Goal: Task Accomplishment & Management: Complete application form

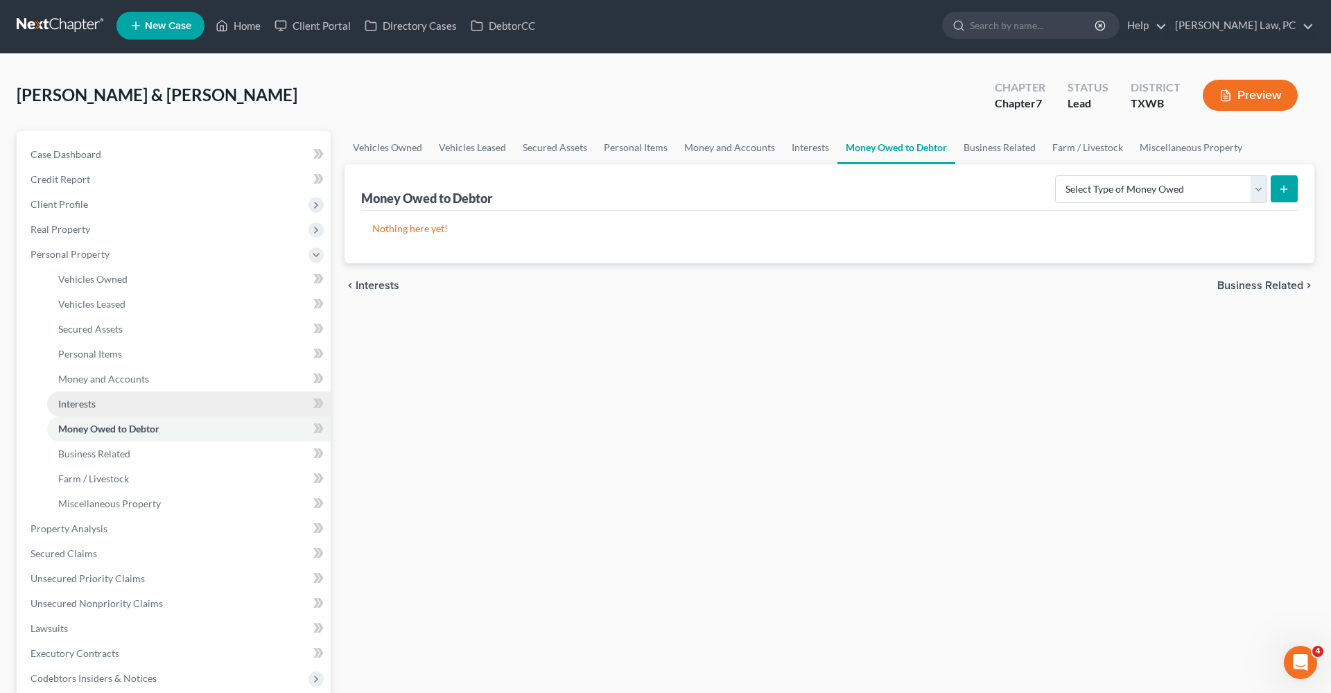
click at [80, 402] on span "Interests" at bounding box center [76, 404] width 37 height 12
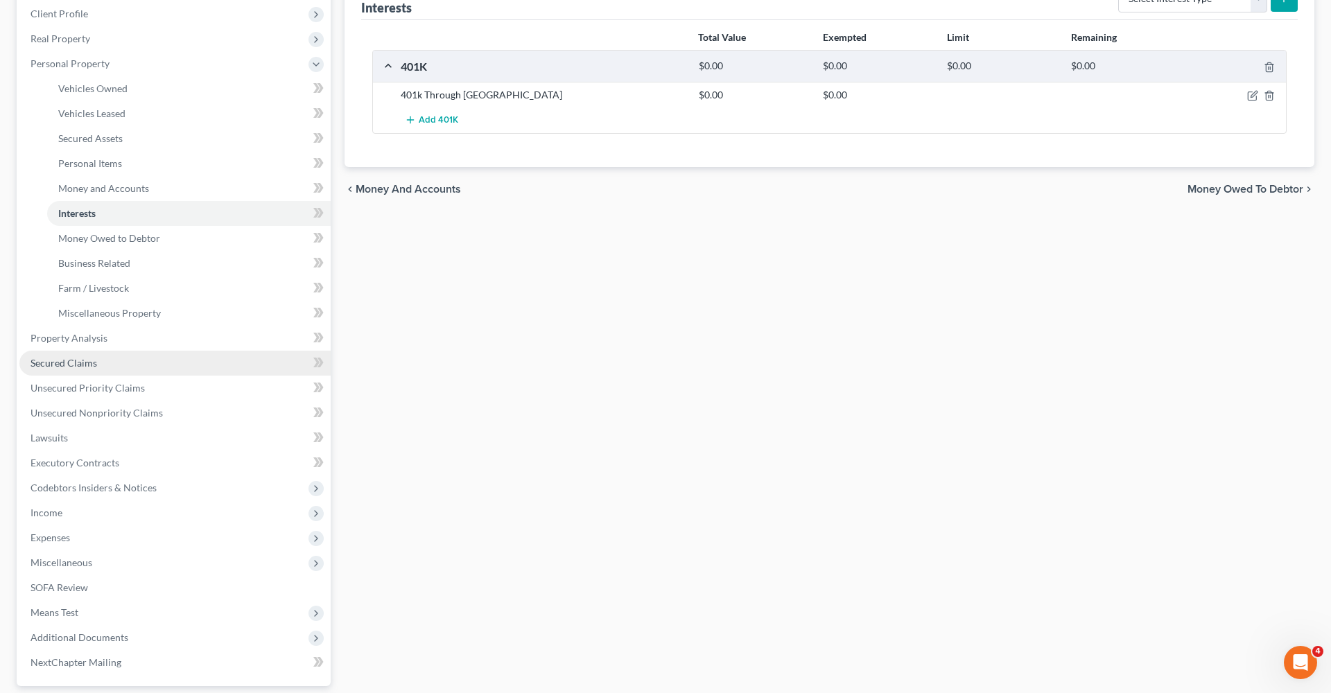
scroll to position [164, 1]
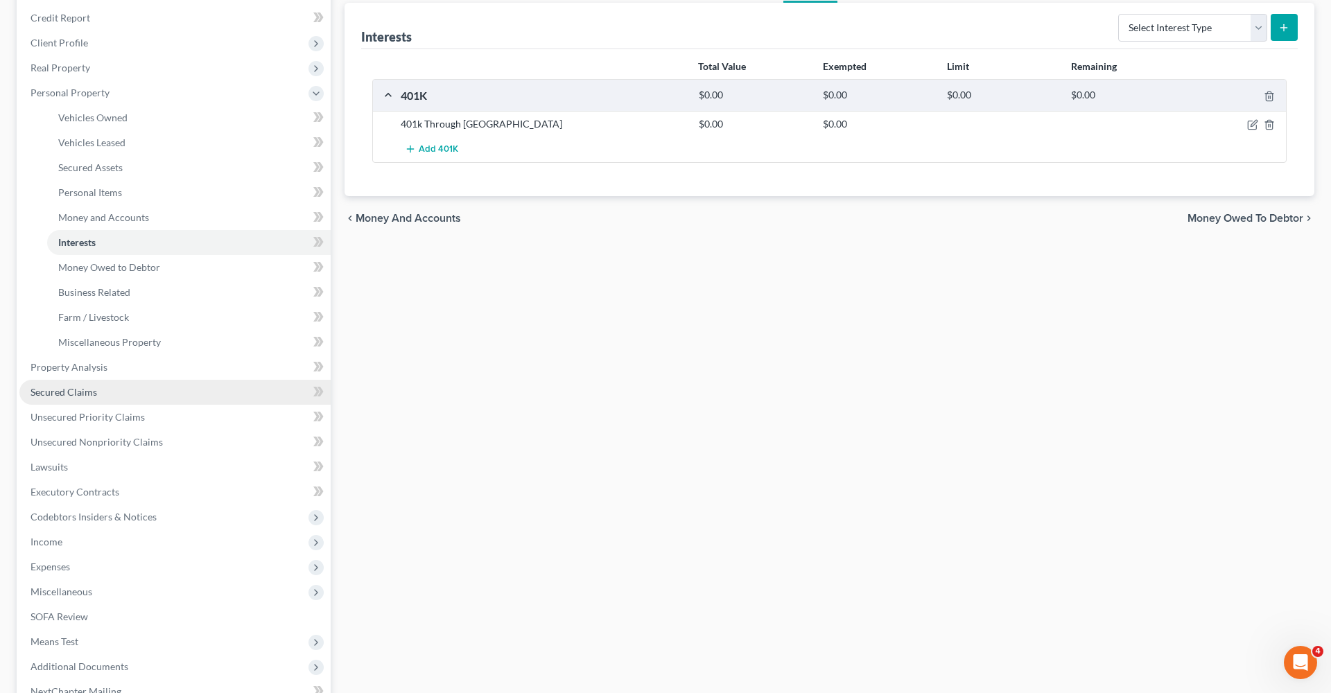
click at [67, 395] on span "Secured Claims" at bounding box center [64, 392] width 67 height 12
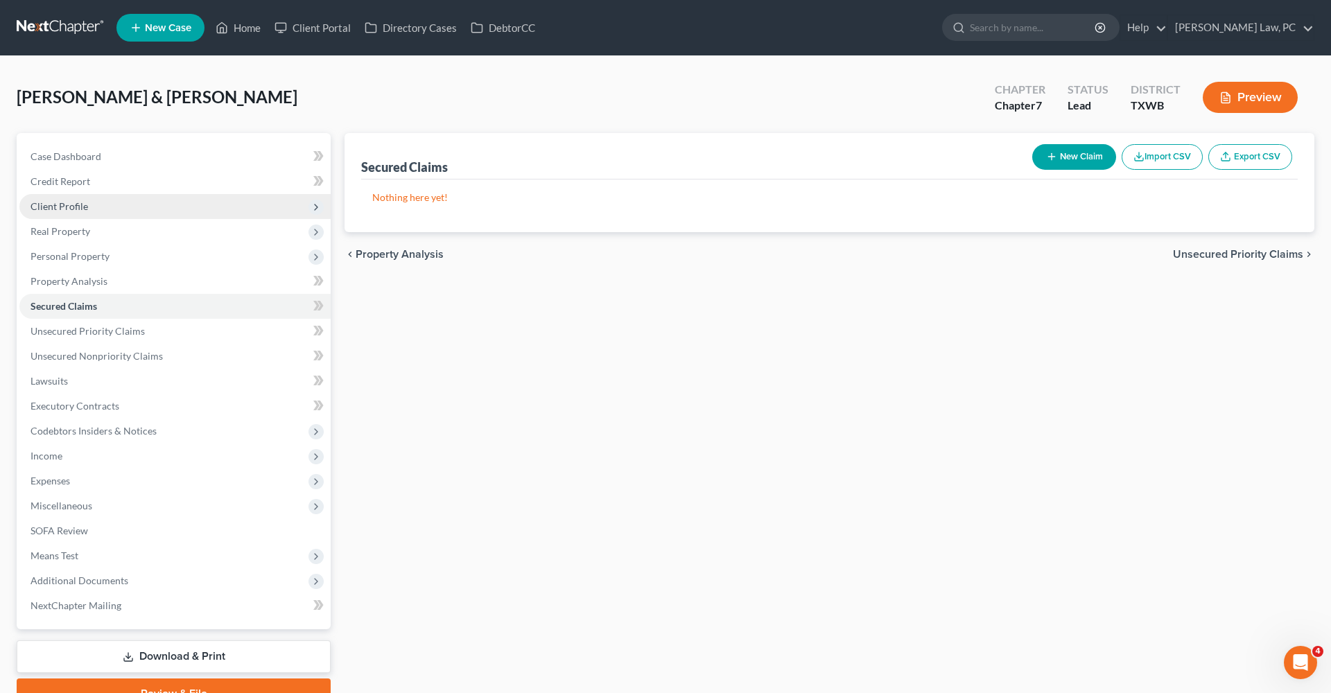
click at [61, 207] on span "Client Profile" at bounding box center [60, 206] width 58 height 12
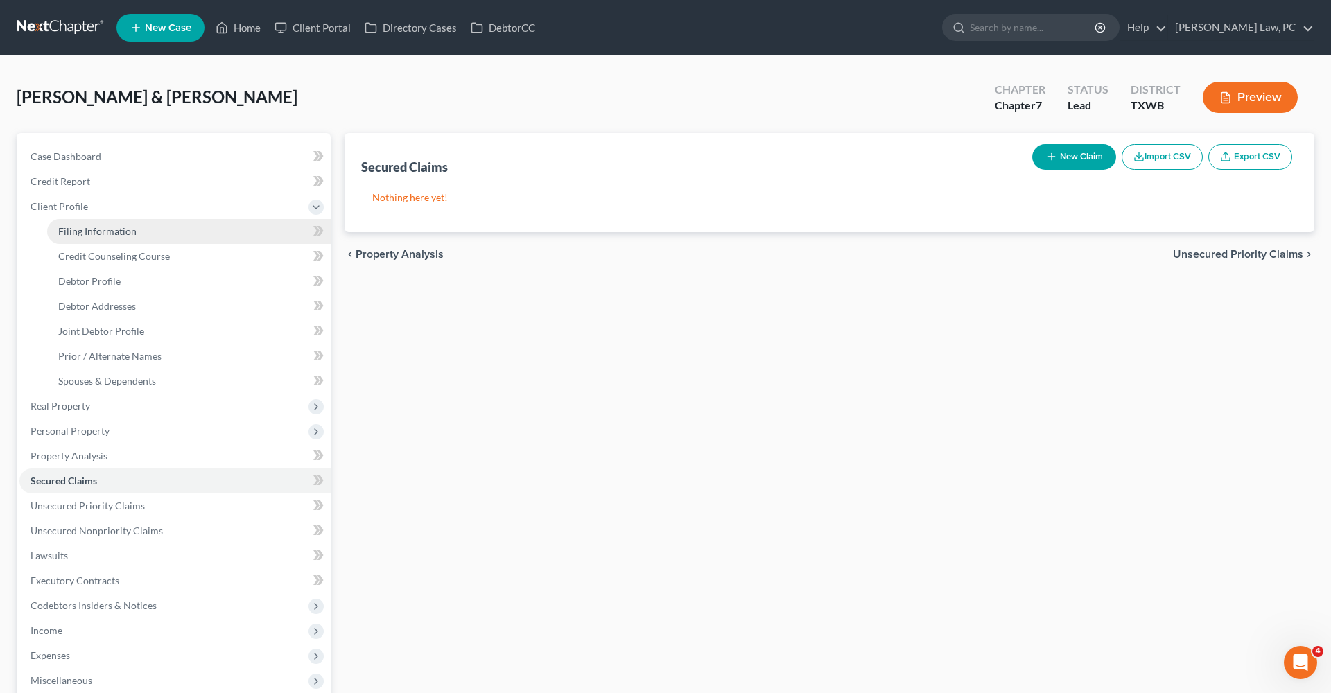
click at [87, 225] on link "Filing Information" at bounding box center [189, 231] width 284 height 25
select select "1"
select select "0"
select select "80"
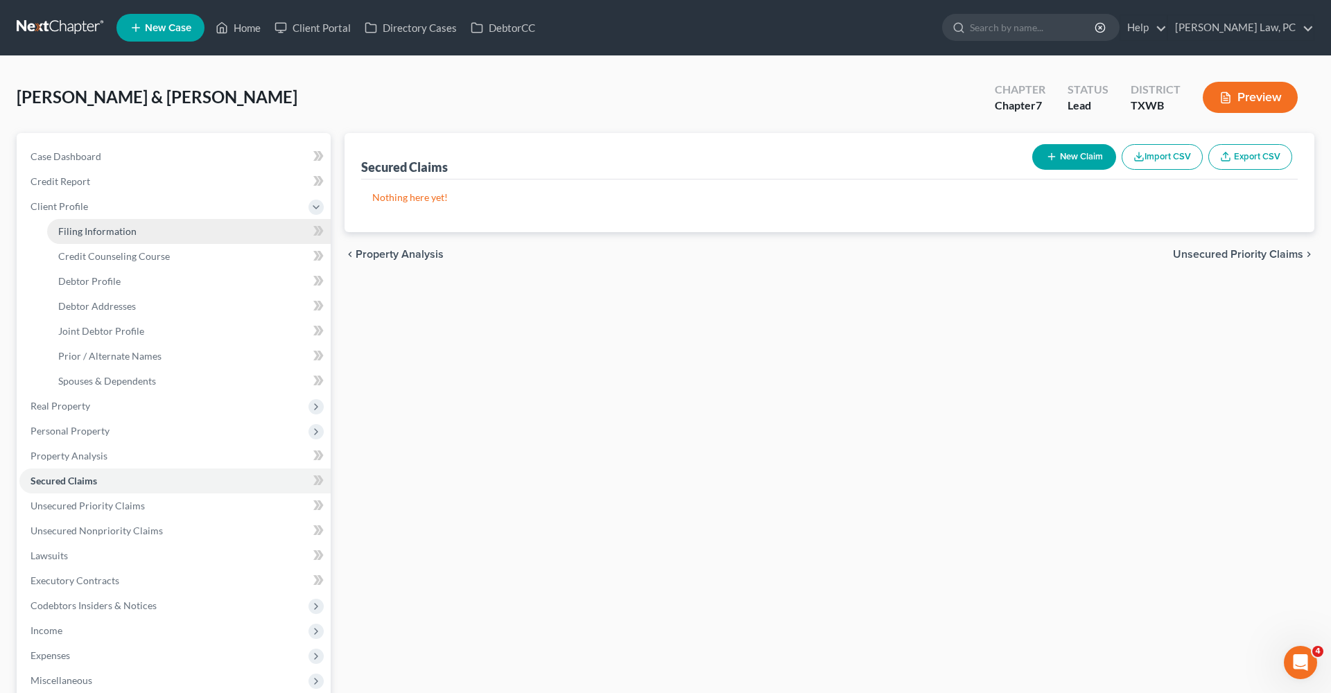
select select "45"
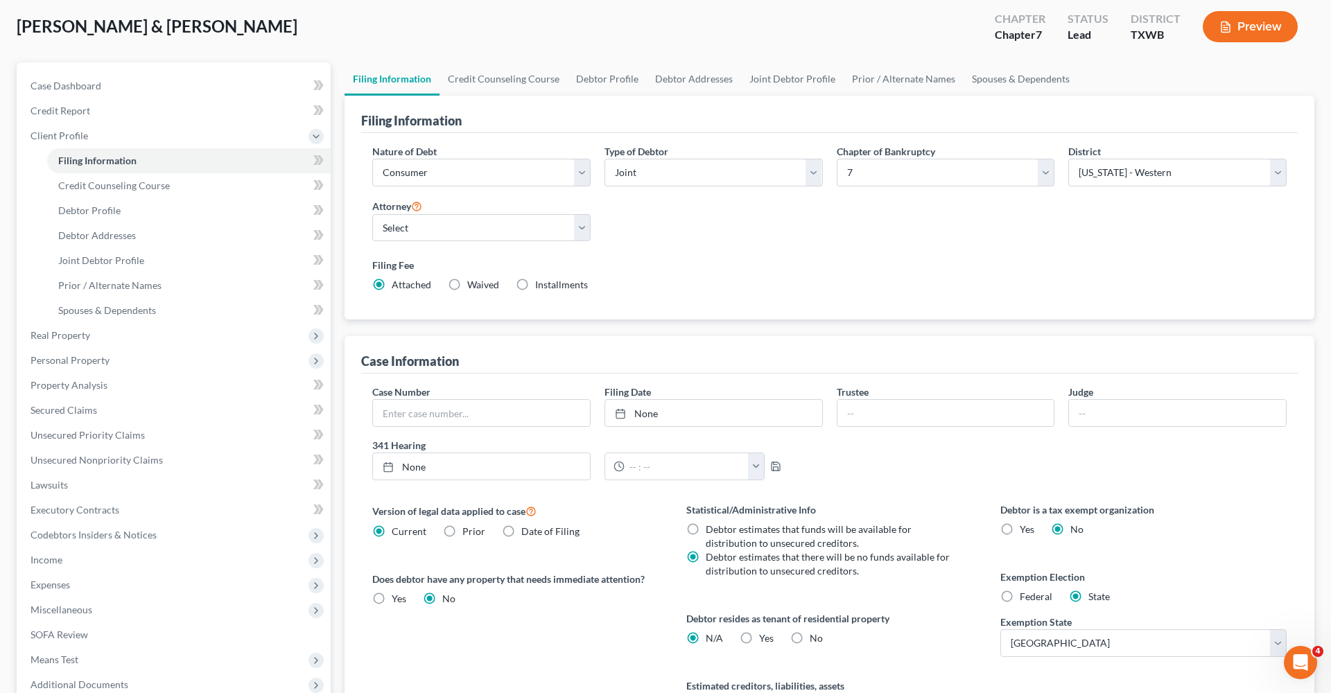
scroll to position [69, 0]
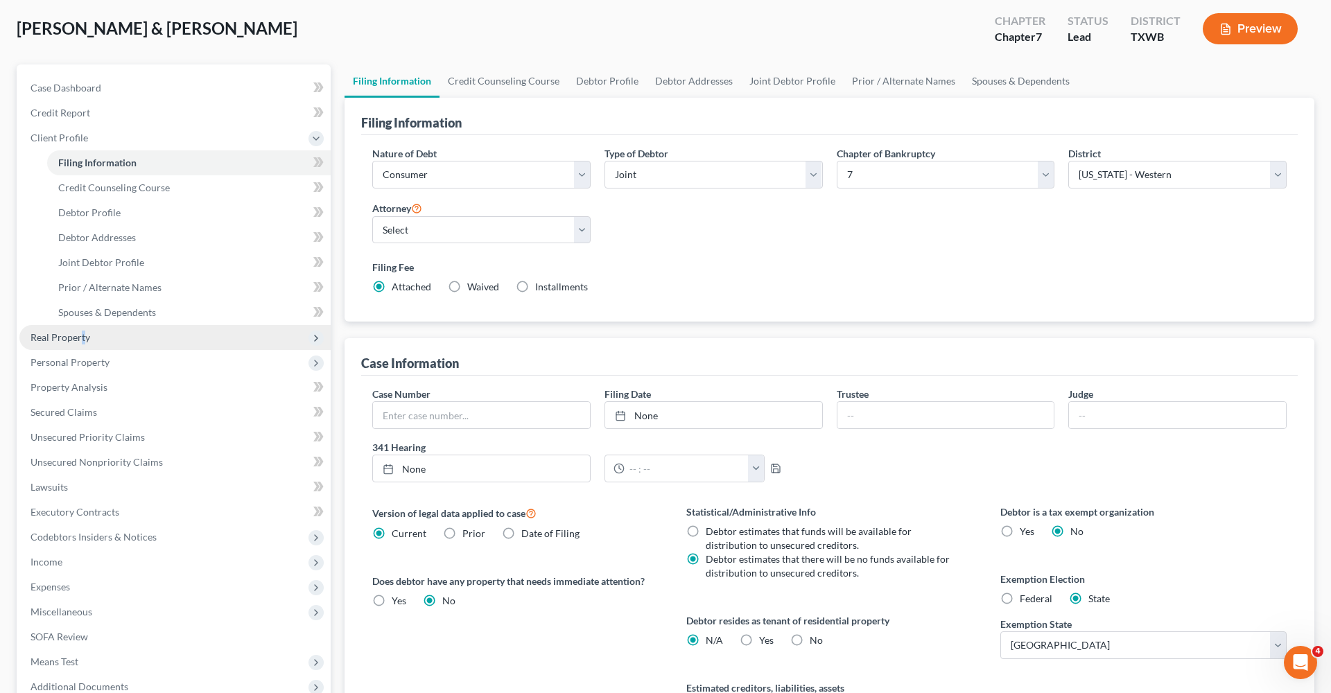
click at [83, 333] on span "Real Property" at bounding box center [61, 337] width 60 height 12
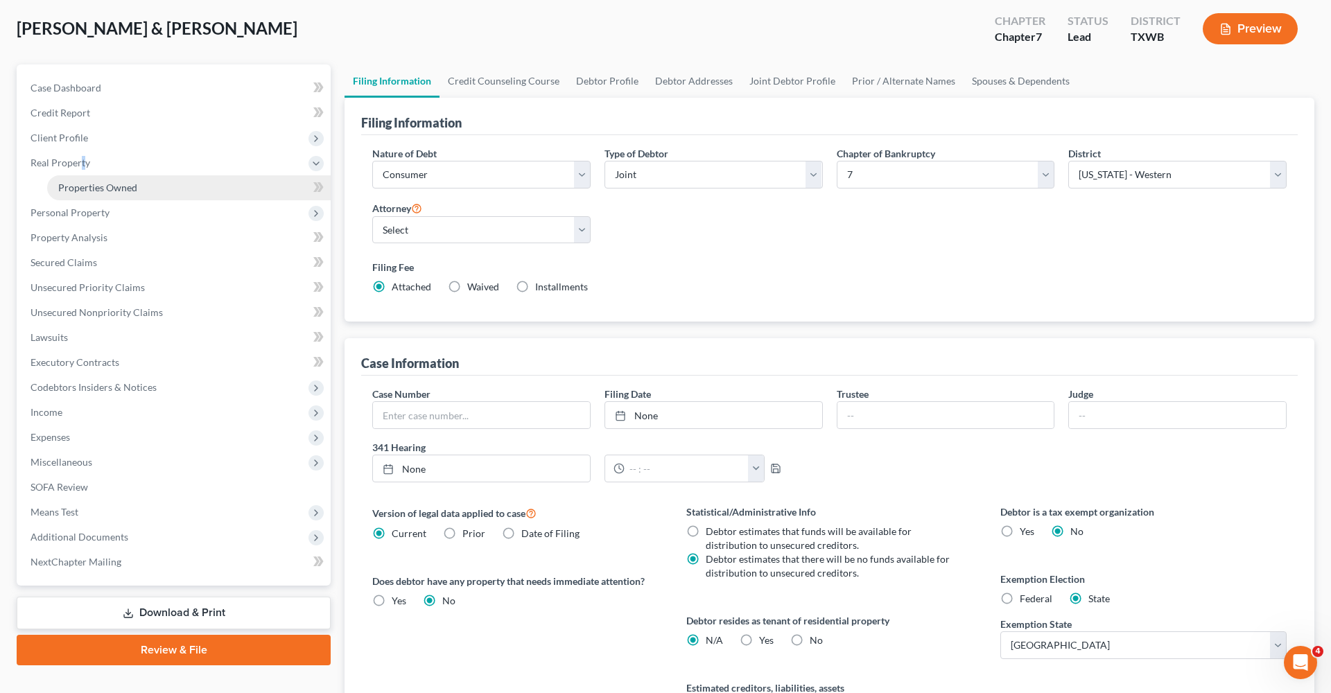
click at [115, 190] on span "Properties Owned" at bounding box center [97, 188] width 79 height 12
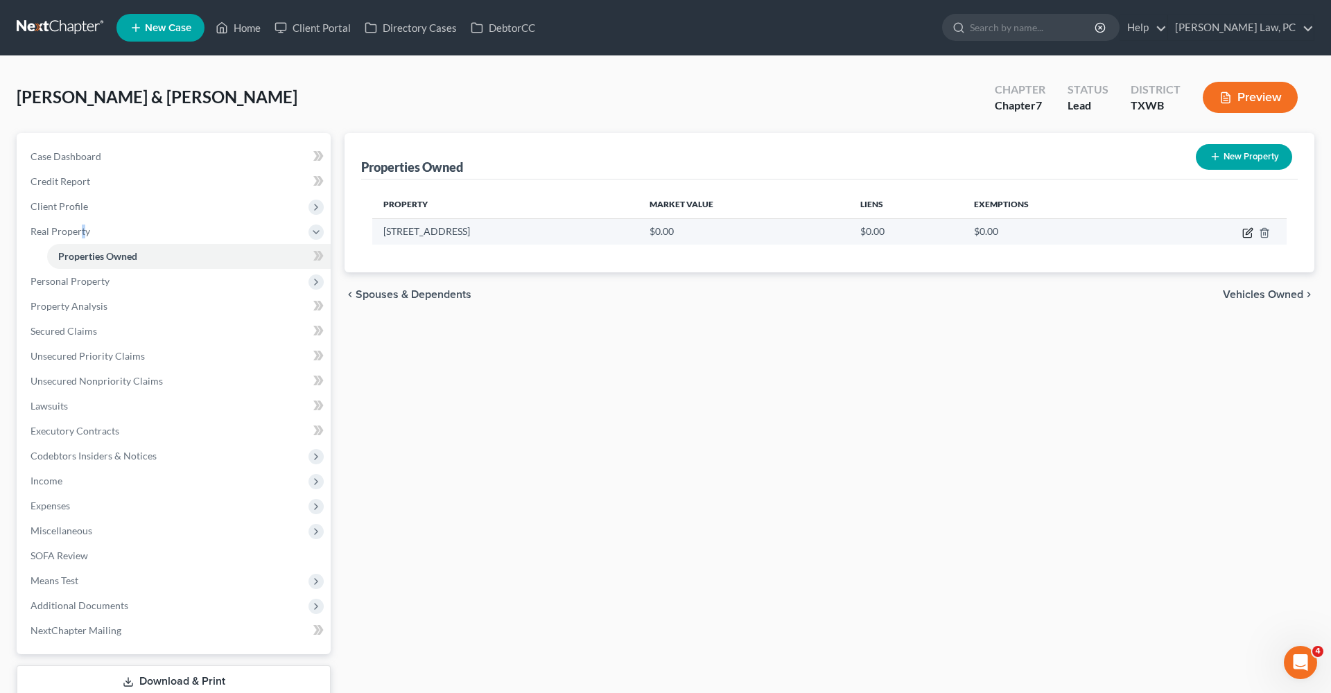
click at [1249, 234] on icon "button" at bounding box center [1247, 232] width 11 height 11
select select "45"
select select "245"
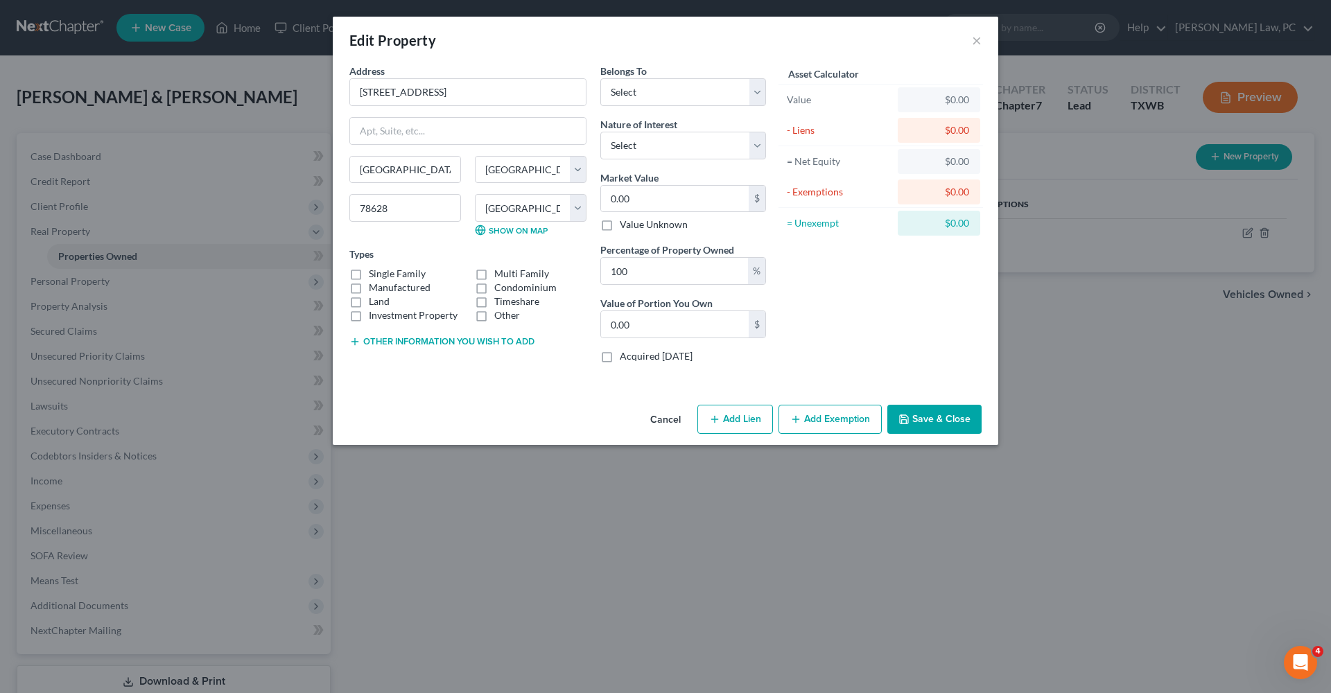
click at [388, 273] on label "Single Family" at bounding box center [397, 274] width 57 height 14
click at [383, 273] on input "Single Family" at bounding box center [378, 271] width 9 height 9
checkbox input "true"
select select "0"
click at [740, 409] on button "Add Lien" at bounding box center [735, 419] width 76 height 29
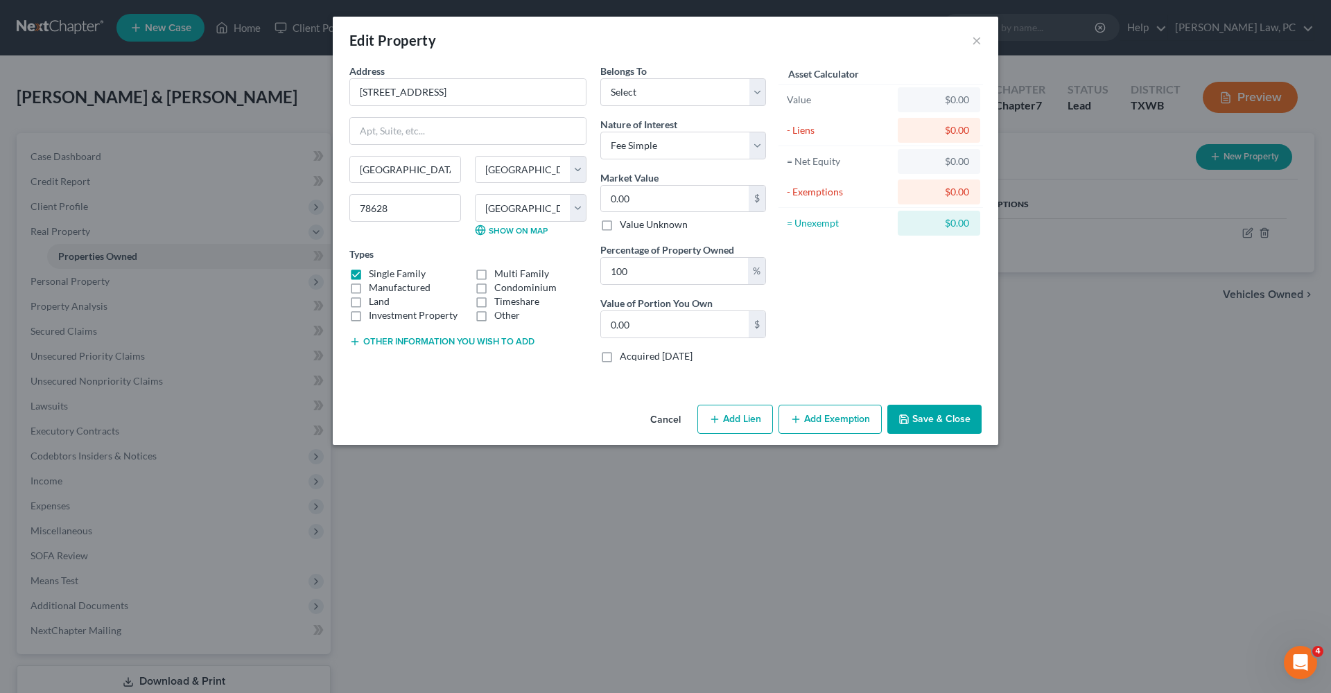
select select "0"
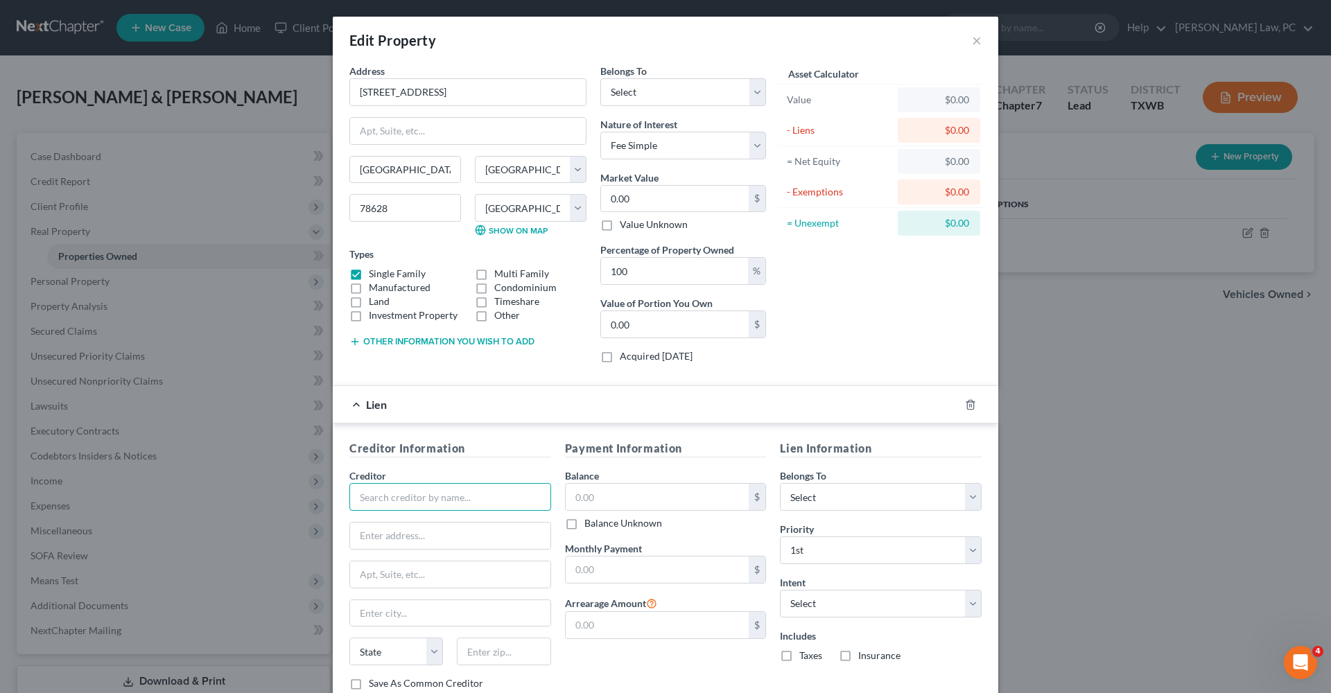
click at [396, 501] on input "text" at bounding box center [450, 497] width 202 height 28
click at [356, 401] on div "Lien" at bounding box center [646, 404] width 627 height 37
click at [970, 408] on icon "button" at bounding box center [970, 404] width 11 height 11
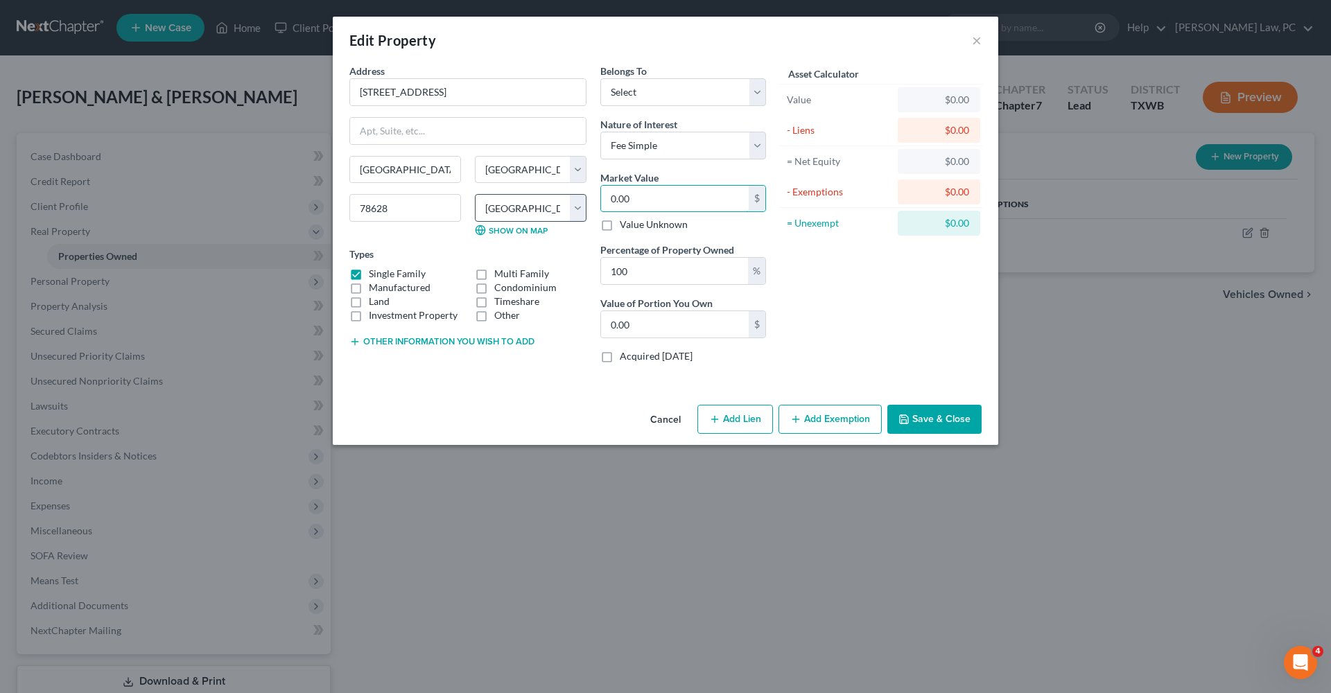
drag, startPoint x: 660, startPoint y: 200, endPoint x: 573, endPoint y: 196, distance: 87.5
click at [573, 196] on div "Address * 707 Bosque [GEOGRAPHIC_DATA] [US_STATE][GEOGRAPHIC_DATA] [GEOGRAPHIC_…" at bounding box center [558, 219] width 431 height 311
type input "3"
type input "3.00"
type input "37"
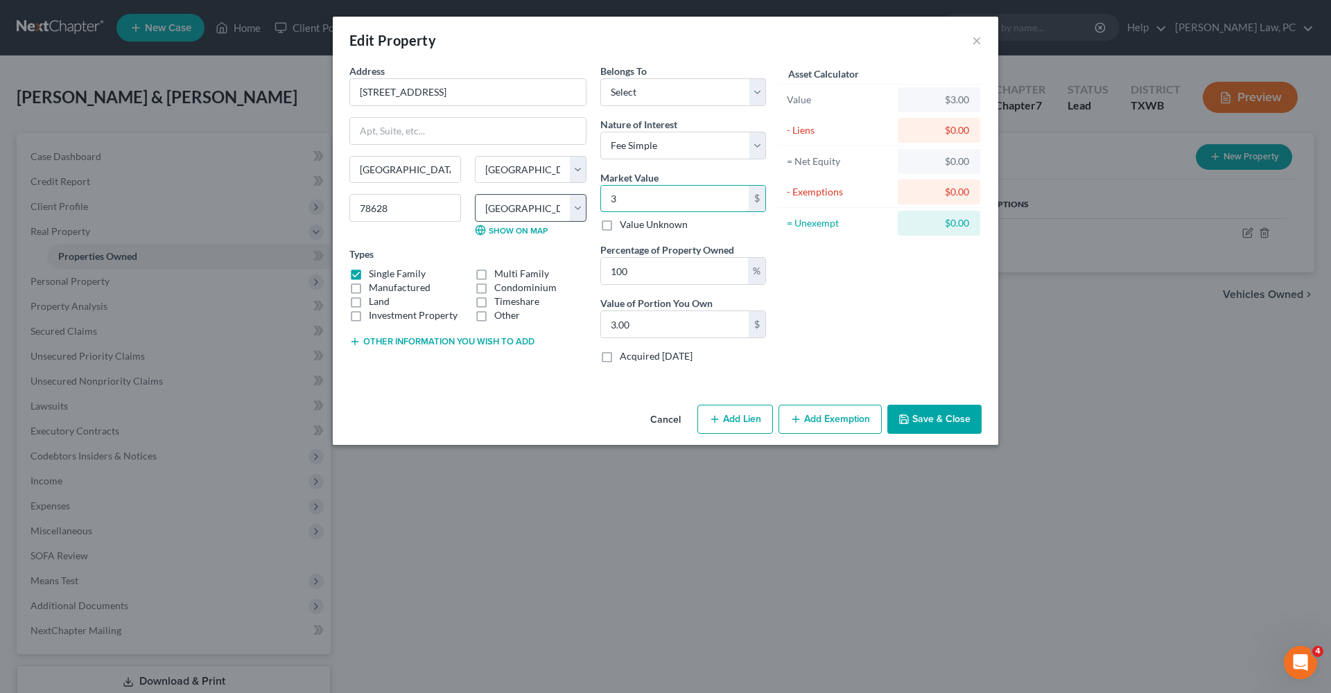
type input "37.00"
type input "377"
type input "377.00"
type input "3775"
type input "3,775.00"
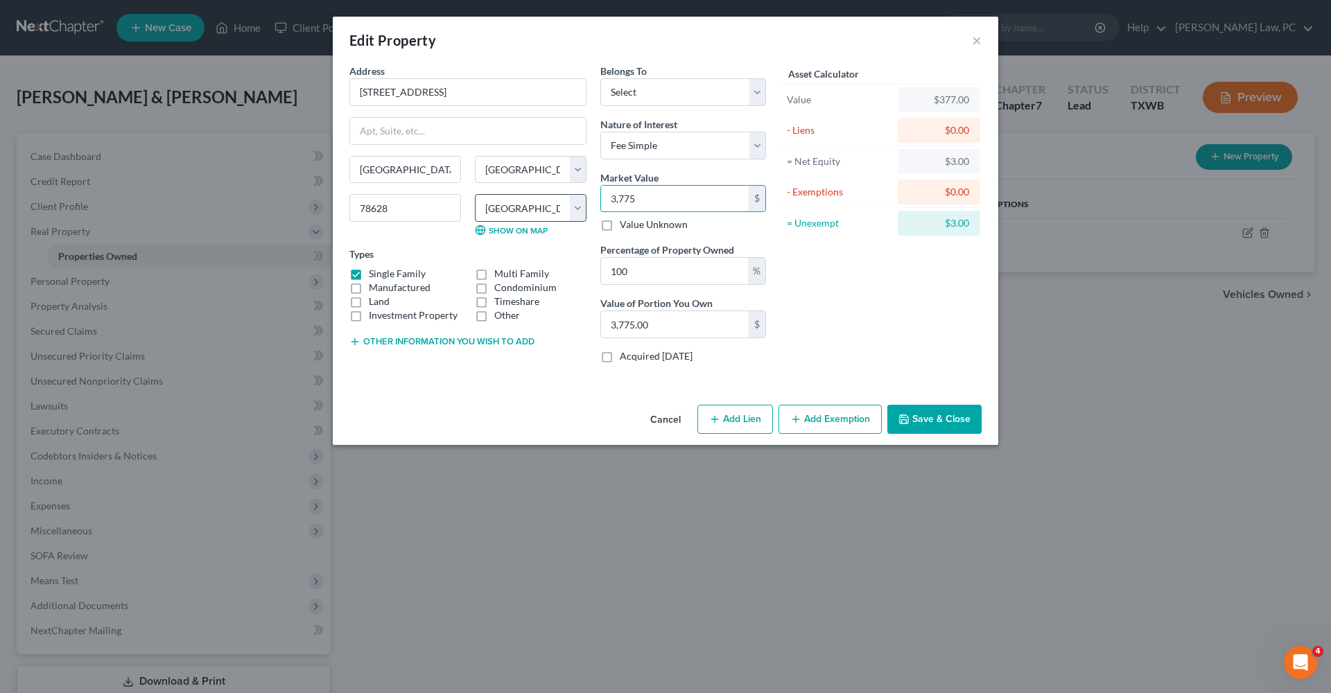
type input "3,7752"
type input "37,752.00"
type input "37,7526"
type input "377,526.00"
type input "377,526"
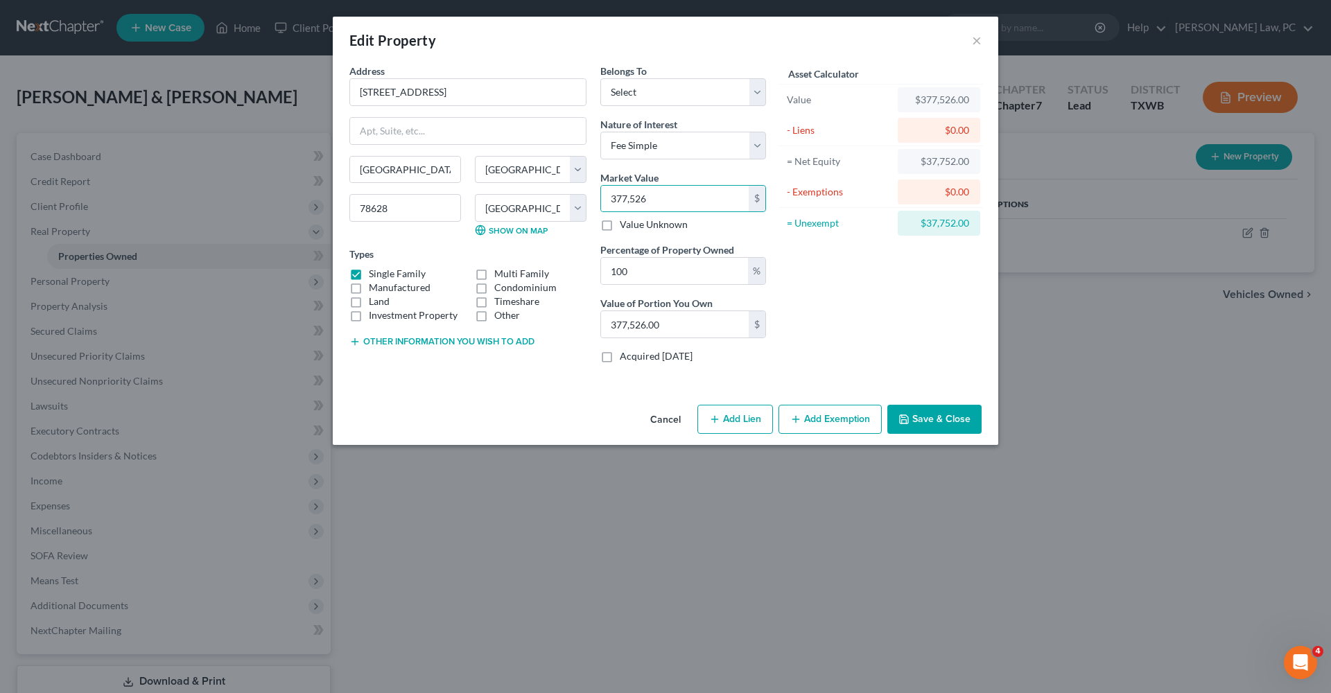
click at [866, 319] on div "Asset Calculator Value $377,526.00 - Liens $0.00 = Net Equity $37,752.00 - Exem…" at bounding box center [881, 219] width 216 height 311
select select "0"
click at [944, 422] on button "Save & Close" at bounding box center [934, 419] width 94 height 29
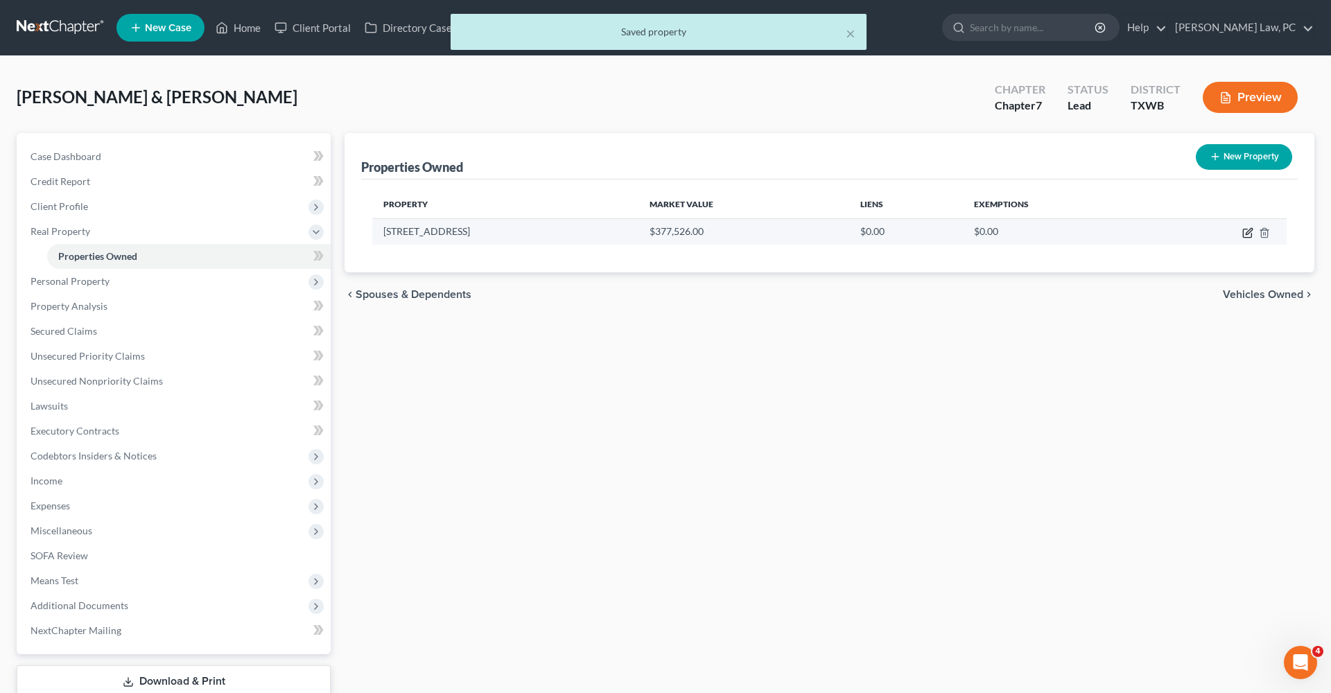
click at [1249, 230] on icon "button" at bounding box center [1249, 231] width 6 height 6
select select "45"
select select "245"
select select "0"
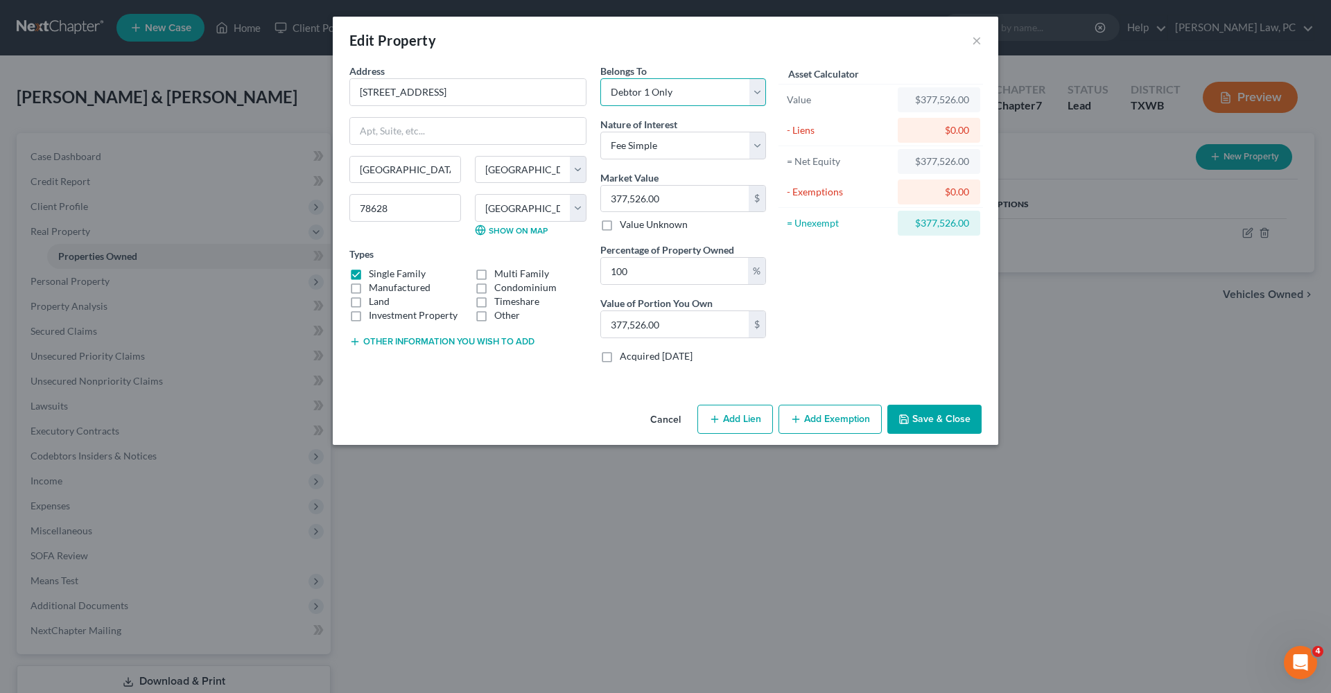
select select "1"
click at [919, 410] on button "Save & Close" at bounding box center [934, 419] width 94 height 29
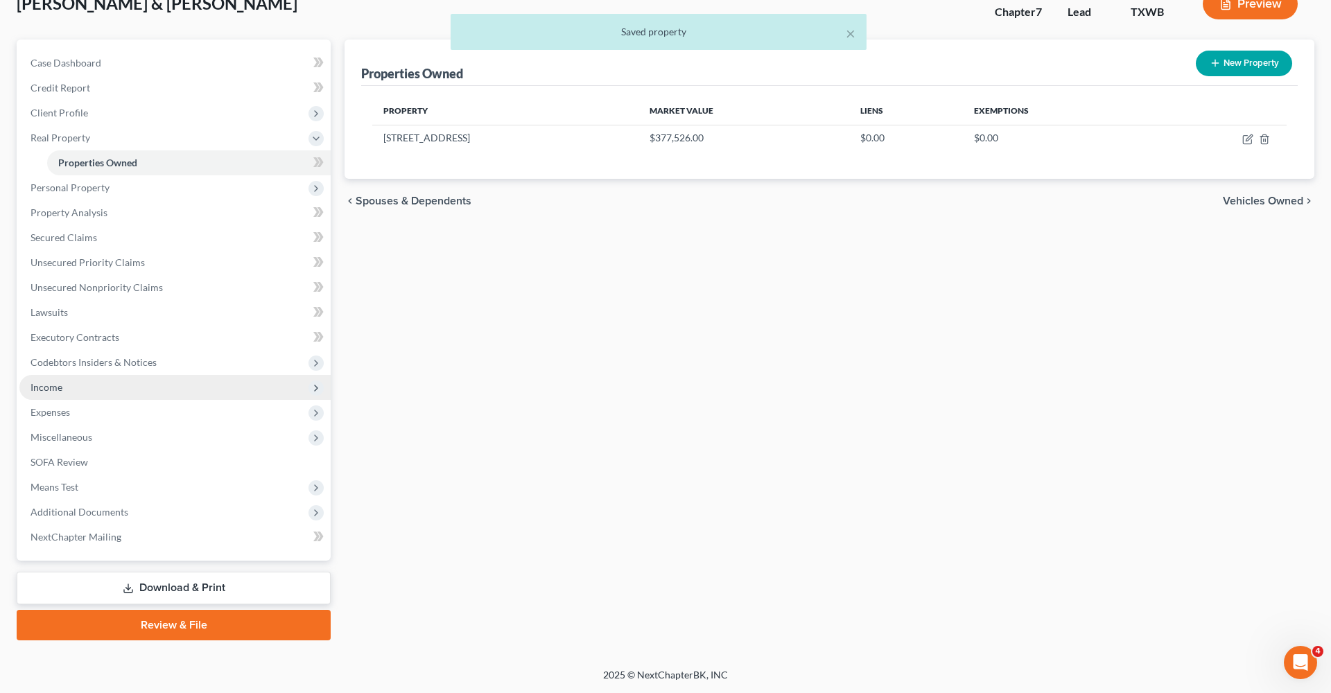
scroll to position [94, 0]
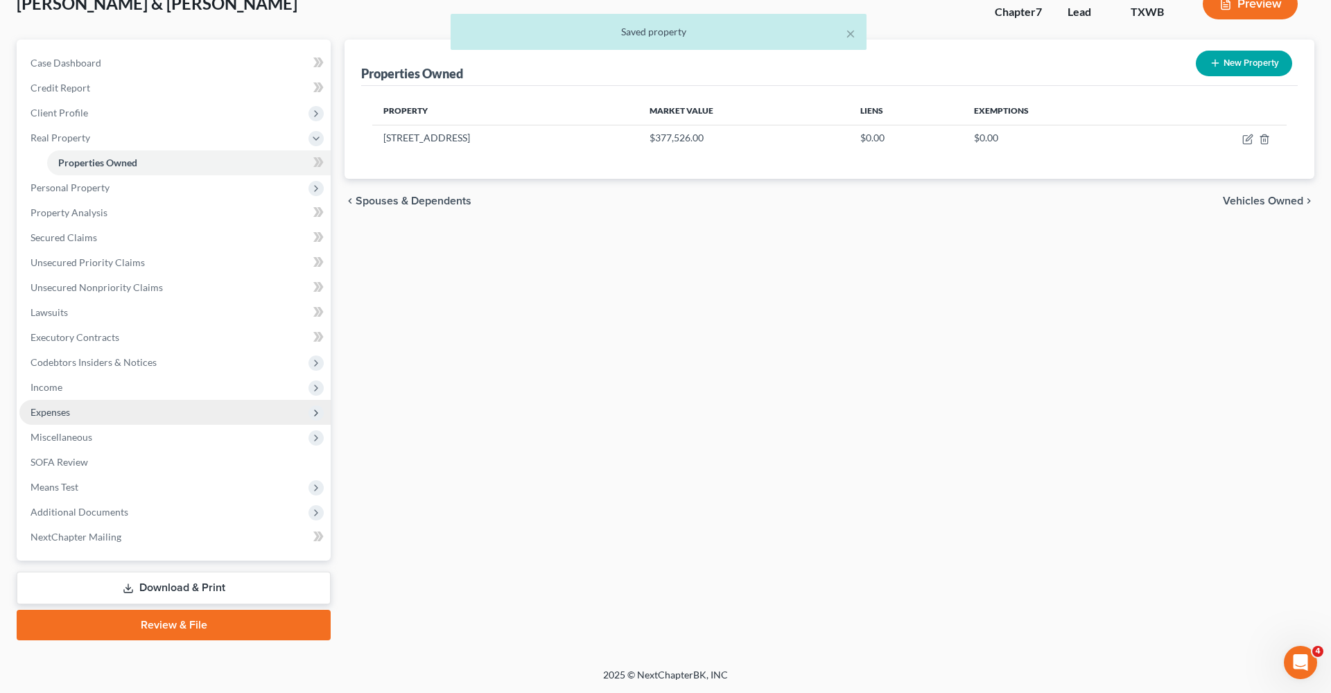
click at [64, 415] on span "Expenses" at bounding box center [51, 412] width 40 height 12
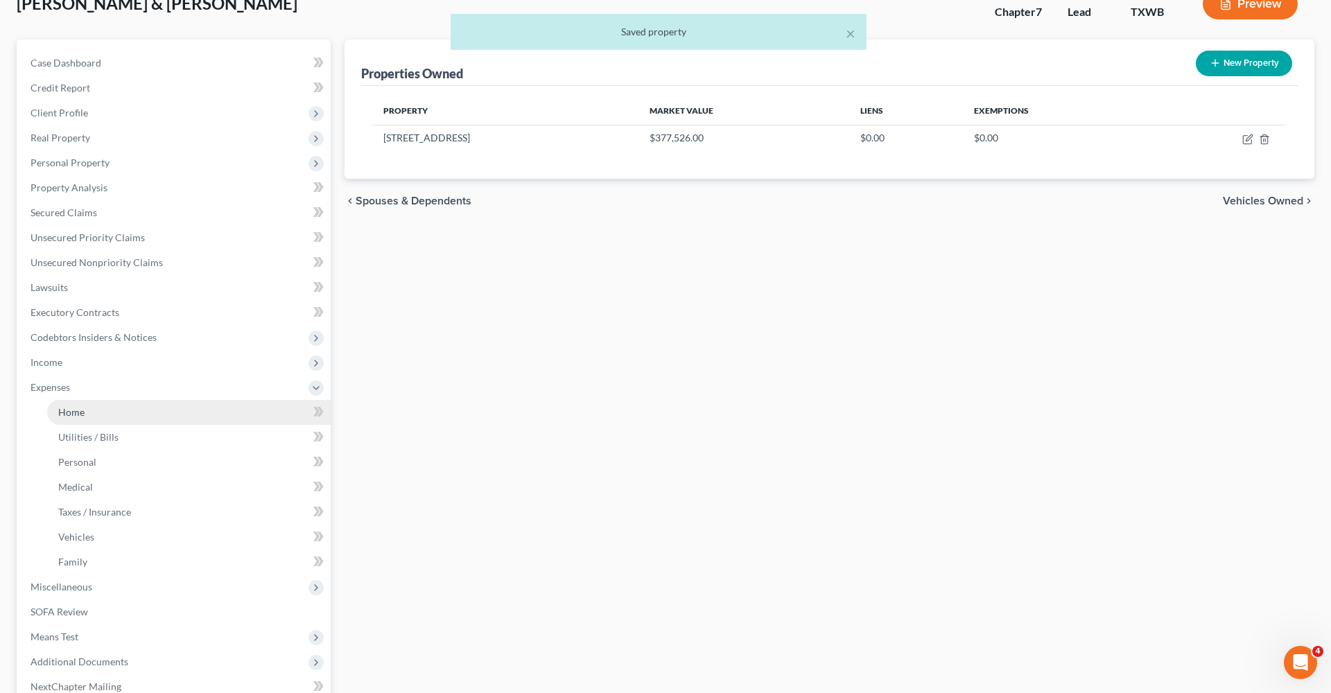
click at [76, 415] on span "Home" at bounding box center [71, 412] width 26 height 12
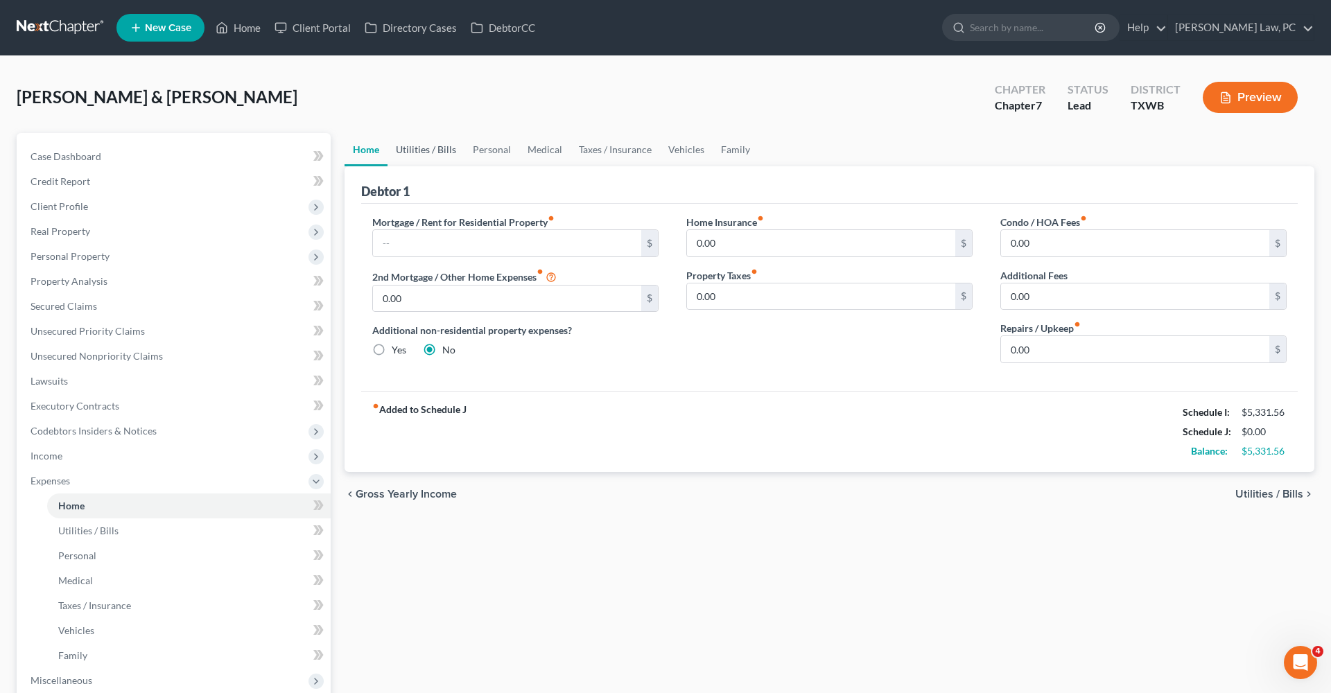
click at [440, 153] on link "Utilities / Bills" at bounding box center [426, 149] width 77 height 33
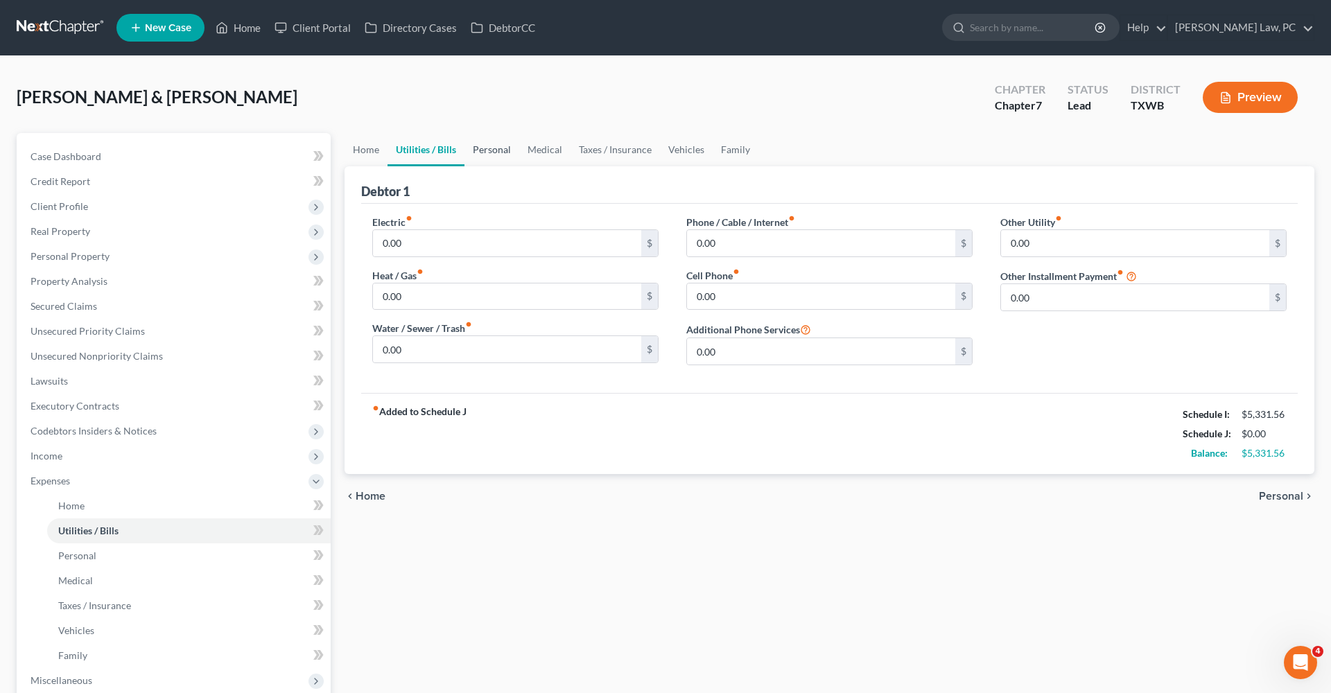
click at [488, 146] on link "Personal" at bounding box center [492, 149] width 55 height 33
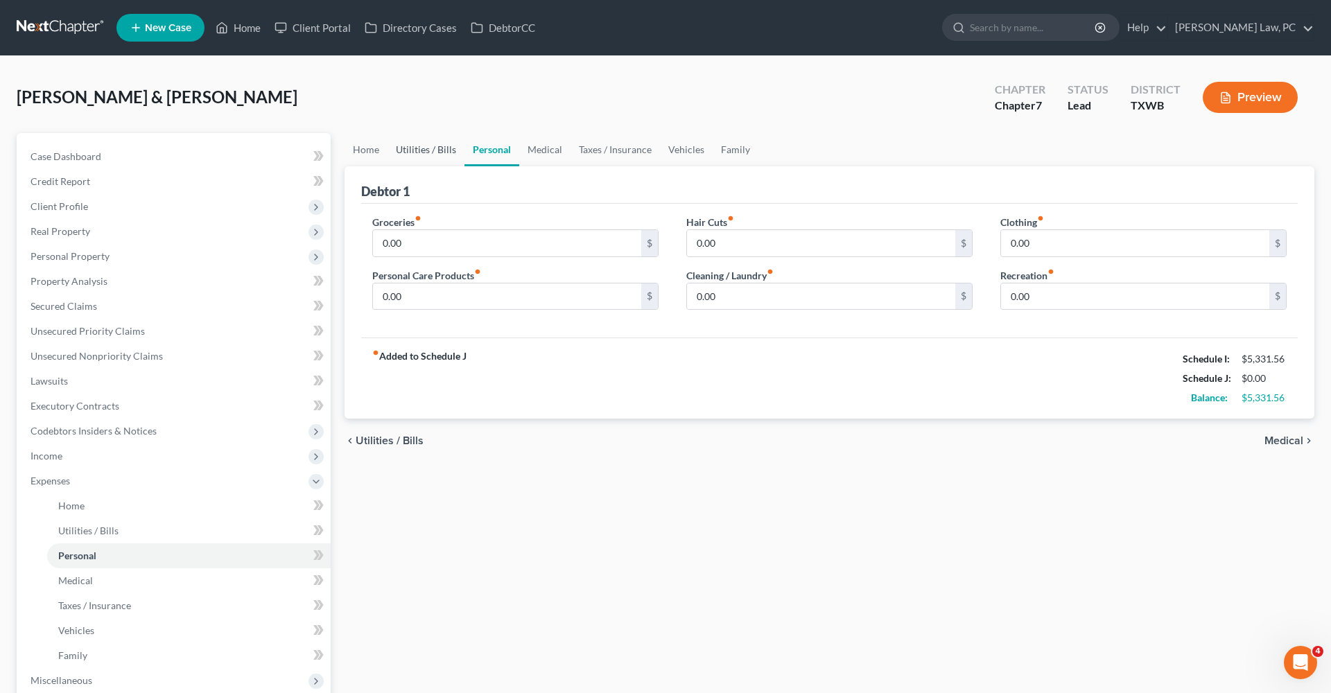
click at [403, 157] on link "Utilities / Bills" at bounding box center [426, 149] width 77 height 33
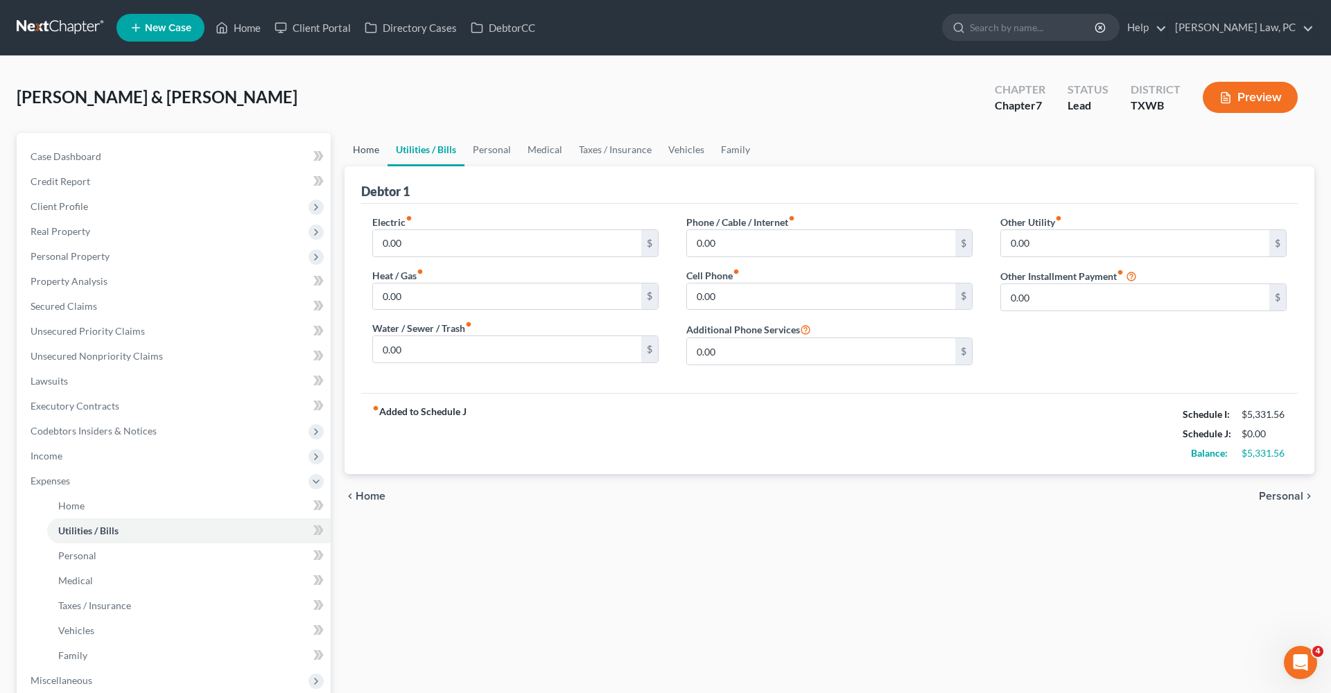
click at [361, 154] on link "Home" at bounding box center [366, 149] width 43 height 33
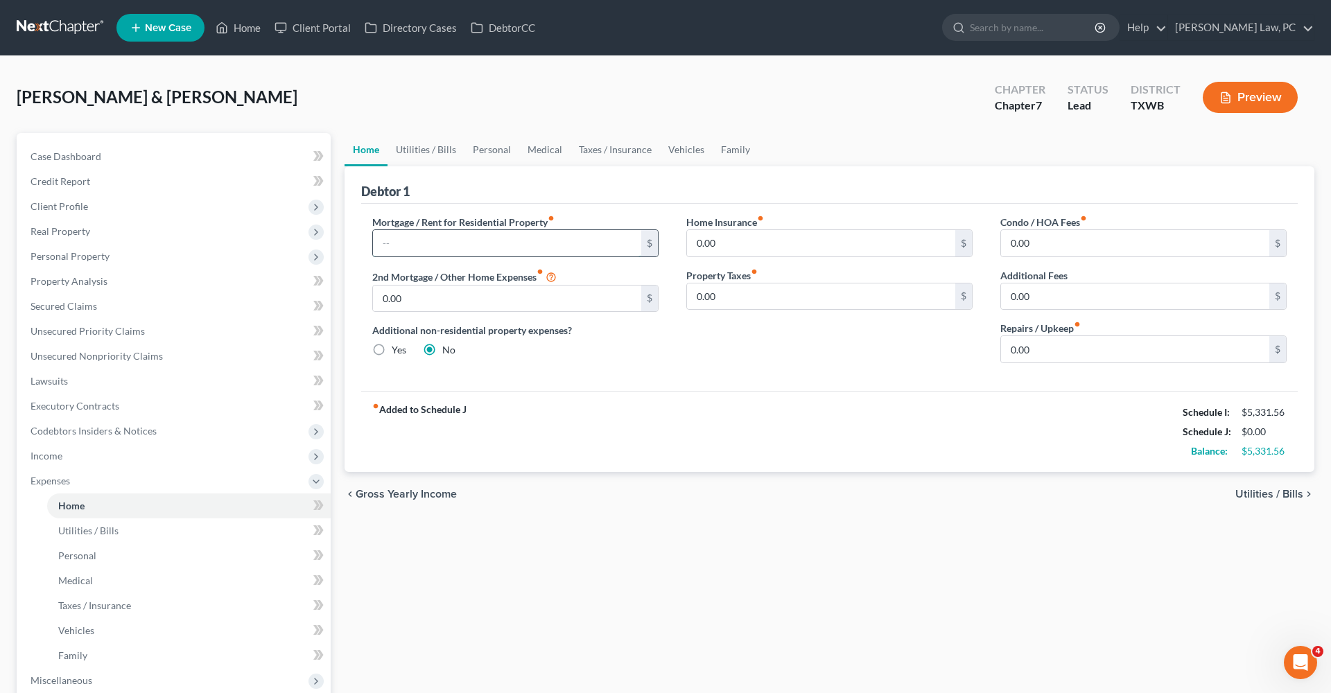
click at [428, 232] on input "text" at bounding box center [507, 243] width 268 height 26
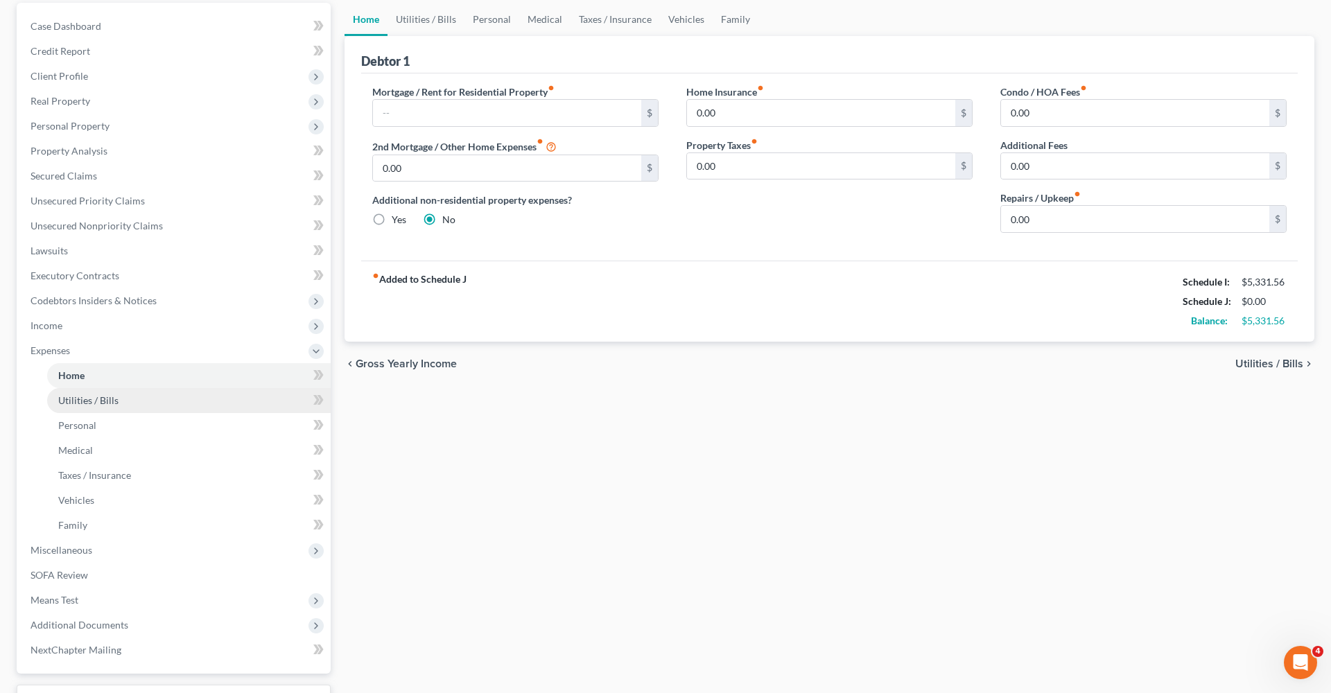
scroll to position [238, 0]
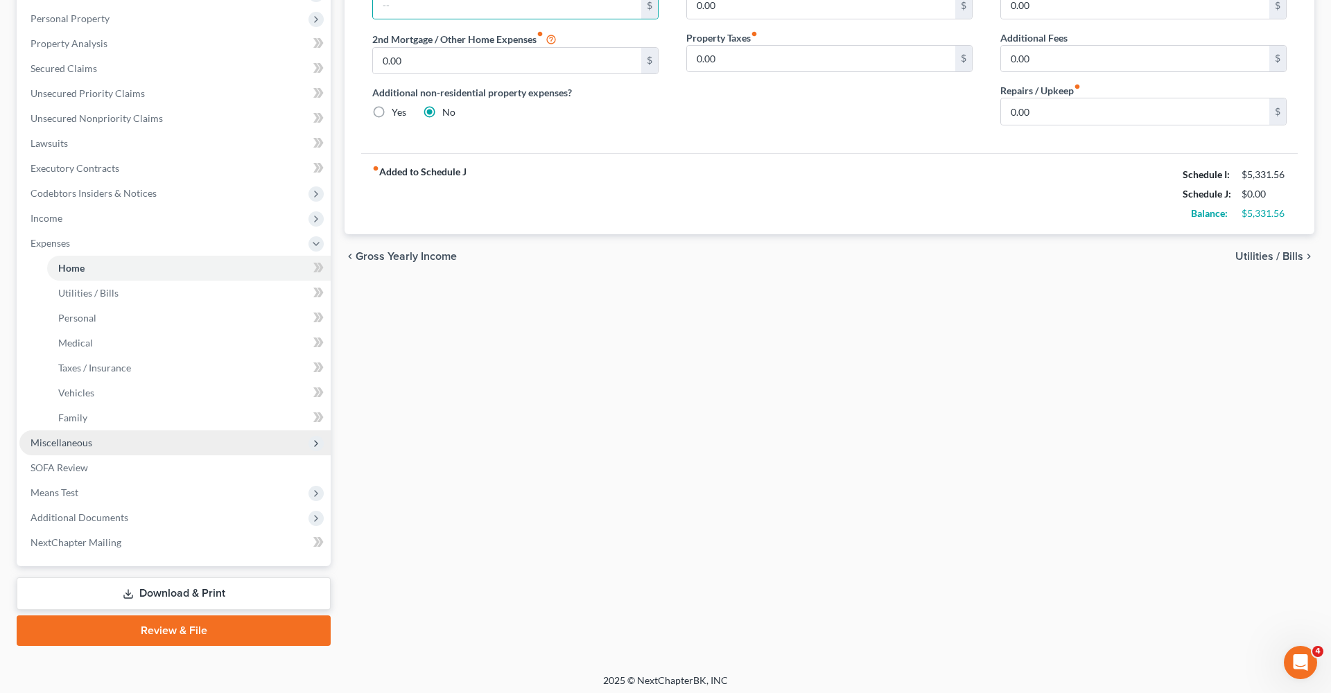
click at [67, 440] on span "Miscellaneous" at bounding box center [62, 443] width 62 height 12
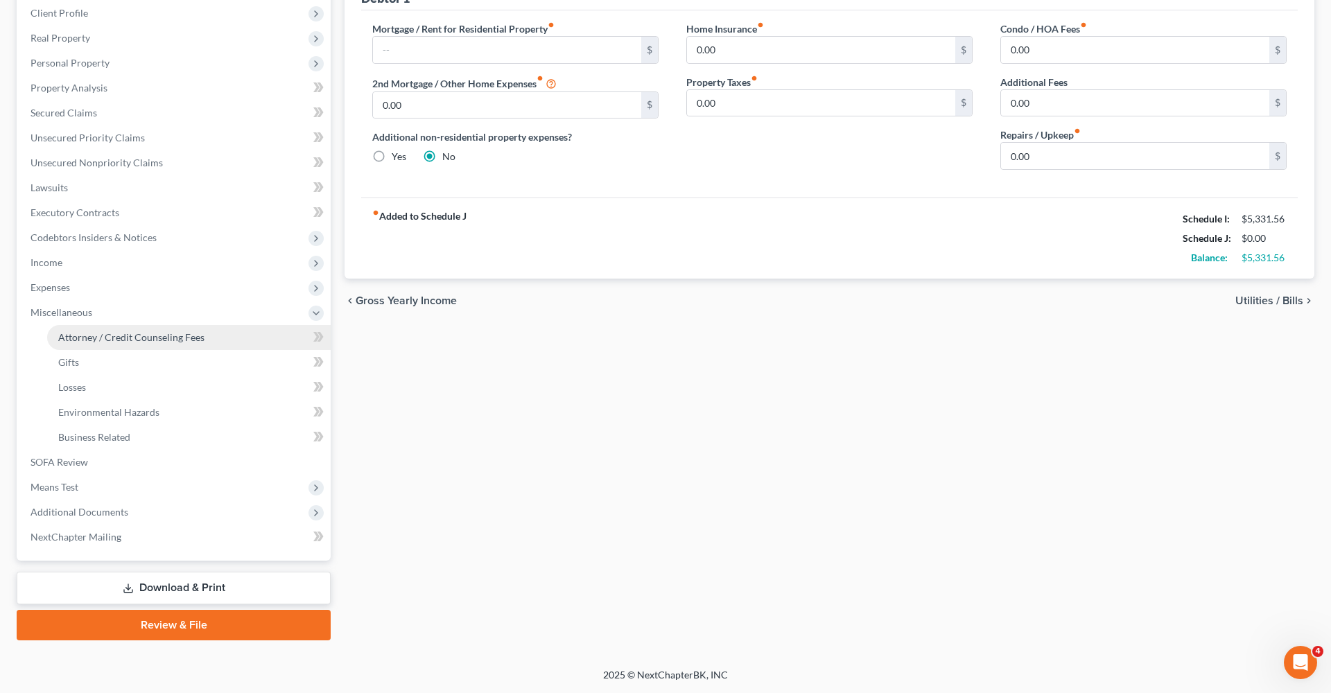
scroll to position [193, 0]
click at [144, 335] on span "Attorney / Credit Counseling Fees" at bounding box center [131, 337] width 146 height 12
